Goal: Information Seeking & Learning: Learn about a topic

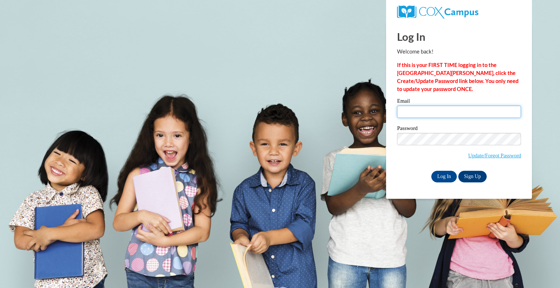
click at [431, 110] on input "Email" at bounding box center [459, 112] width 124 height 12
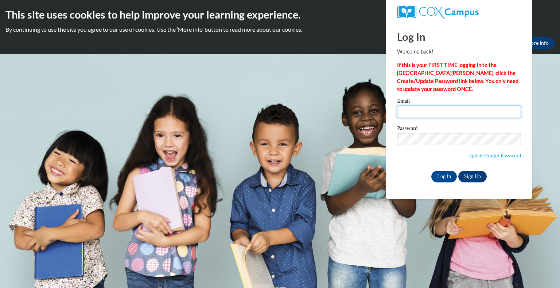
type input "[PERSON_NAME][EMAIL_ADDRESS][DOMAIN_NAME]"
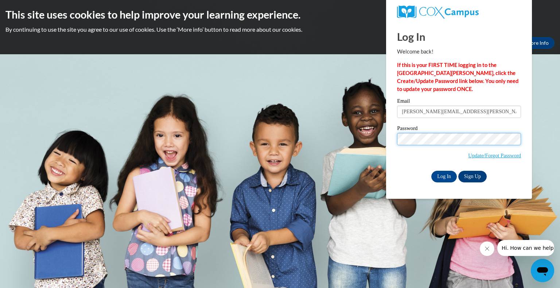
click at [431, 171] on input "Log In" at bounding box center [444, 177] width 26 height 12
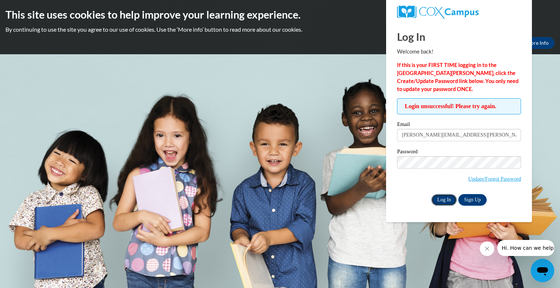
click at [440, 198] on input "Log In" at bounding box center [444, 200] width 26 height 12
click at [495, 178] on link "Update/Forgot Password" at bounding box center [494, 179] width 53 height 6
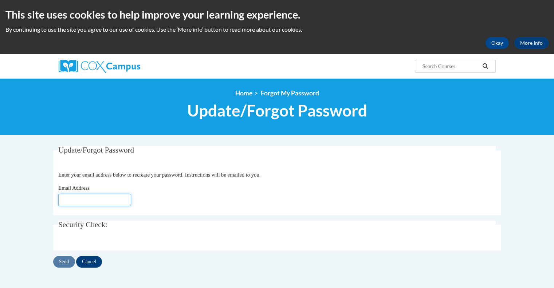
click at [96, 203] on input "Email Address" at bounding box center [94, 200] width 73 height 12
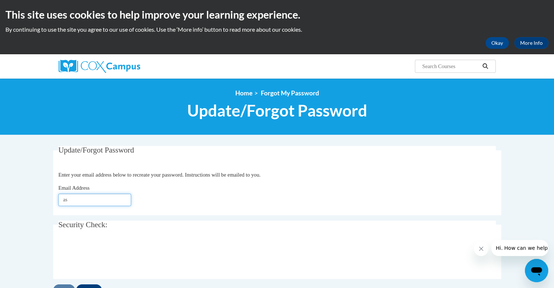
type input "[PERSON_NAME][EMAIL_ADDRESS][DOMAIN_NAME]"
click at [188, 198] on div "Email Address [PERSON_NAME][EMAIL_ADDRESS][DOMAIN_NAME]" at bounding box center [277, 195] width 438 height 22
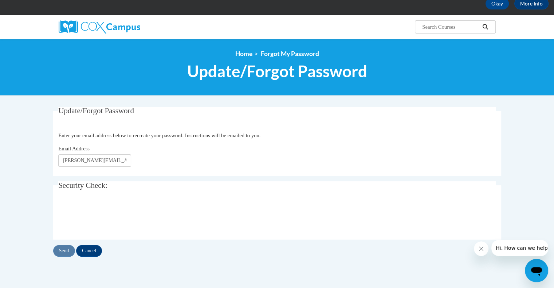
scroll to position [41, 0]
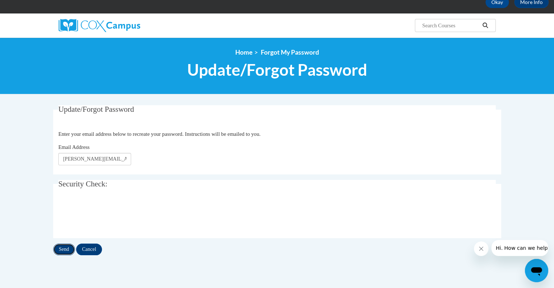
click at [61, 253] on input "Send" at bounding box center [64, 250] width 22 height 12
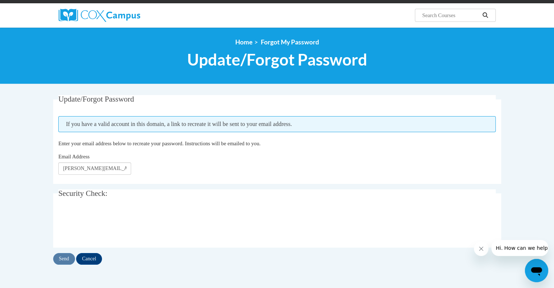
scroll to position [51, 0]
click at [272, 235] on div at bounding box center [277, 224] width 438 height 28
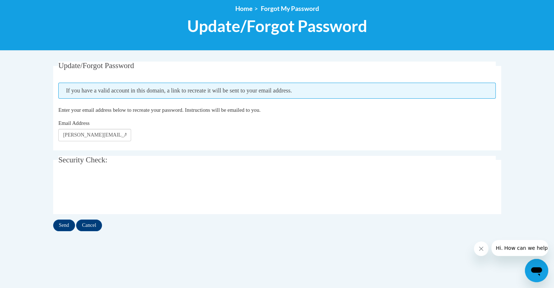
scroll to position [86, 0]
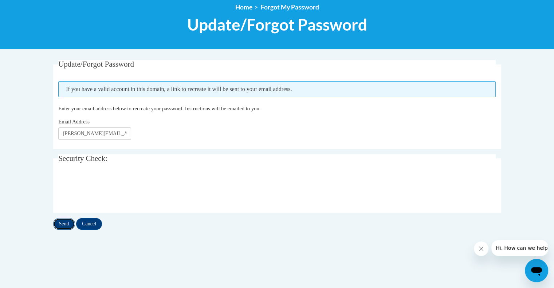
click at [62, 219] on input "Send" at bounding box center [64, 224] width 22 height 12
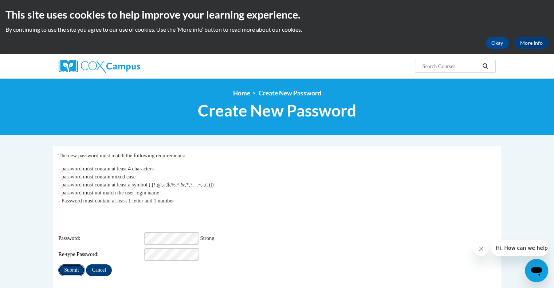
click at [65, 265] on input "Submit" at bounding box center [71, 271] width 26 height 12
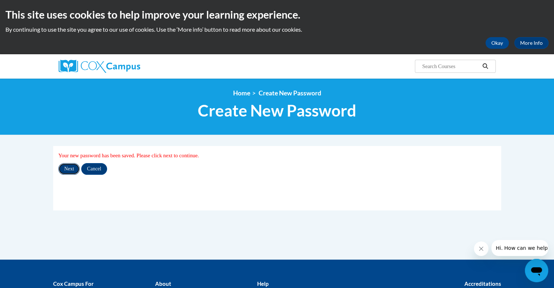
click at [69, 169] on input "Next" at bounding box center [69, 169] width 22 height 12
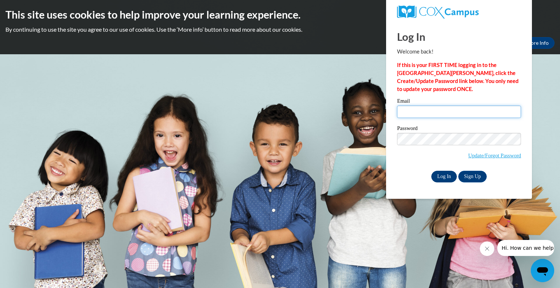
type input "[PERSON_NAME][EMAIL_ADDRESS][PERSON_NAME][DOMAIN_NAME]"
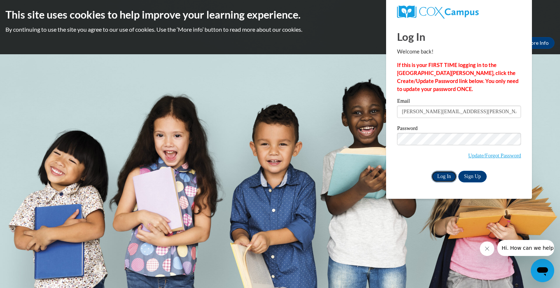
click at [445, 180] on input "Log In" at bounding box center [444, 177] width 26 height 12
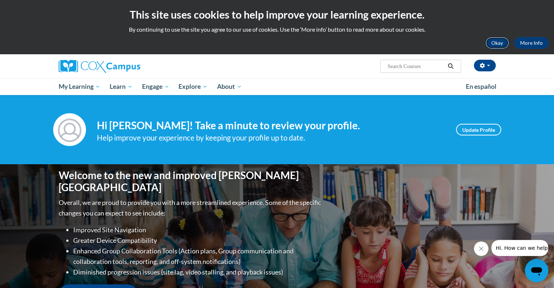
click at [497, 42] on button "Okay" at bounding box center [497, 43] width 23 height 12
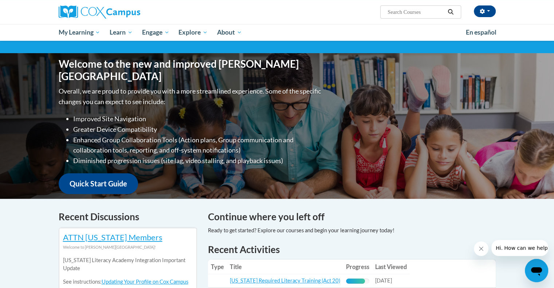
scroll to position [63, 0]
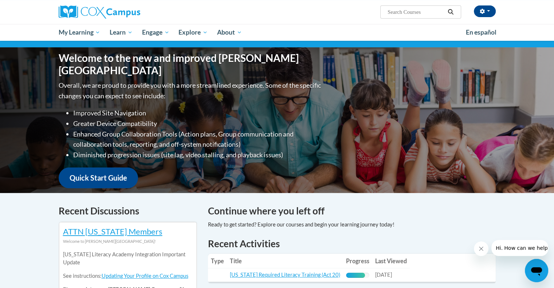
click at [484, 246] on button "Close message from company" at bounding box center [481, 249] width 15 height 15
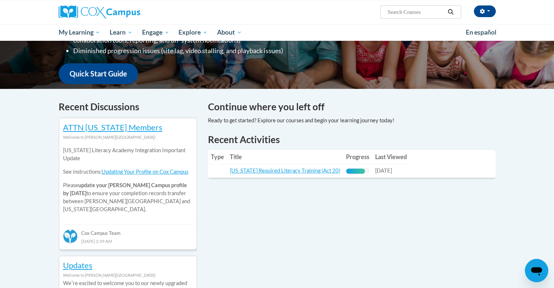
scroll to position [174, 0]
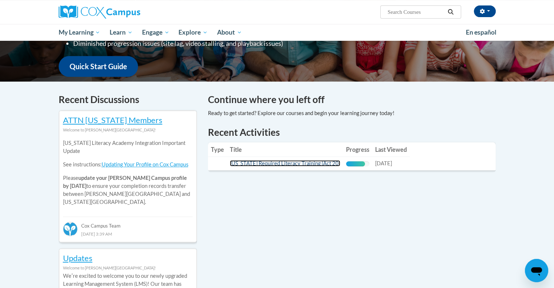
click at [305, 164] on link "Wisconsin Required Literacy Training (Act 20)" at bounding box center [285, 163] width 110 height 6
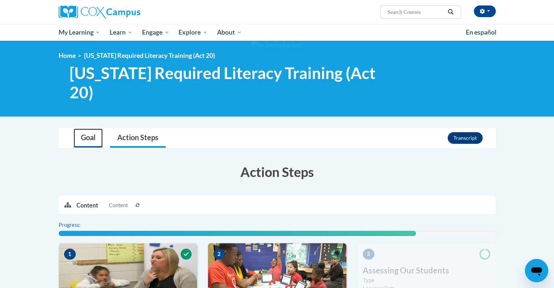
click at [82, 139] on link "Goal" at bounding box center [88, 138] width 29 height 19
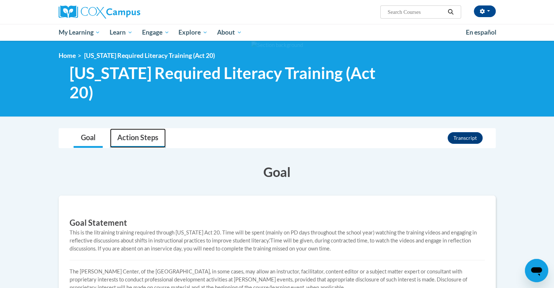
click at [155, 142] on link "Action Steps" at bounding box center [138, 138] width 56 height 19
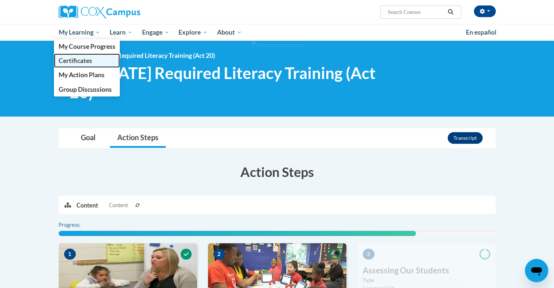
click at [75, 56] on link "Certificates" at bounding box center [87, 61] width 66 height 14
